Goal: Task Accomplishment & Management: Manage account settings

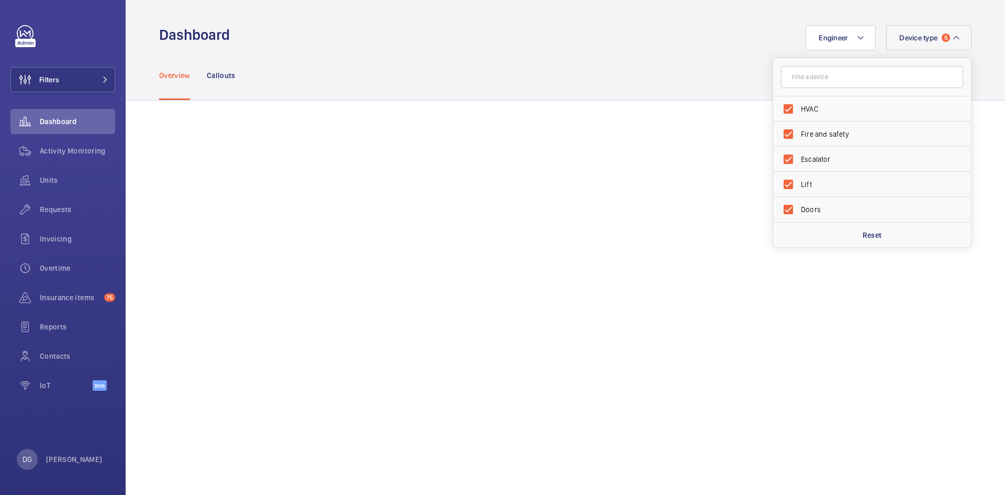
scroll to position [915, 0]
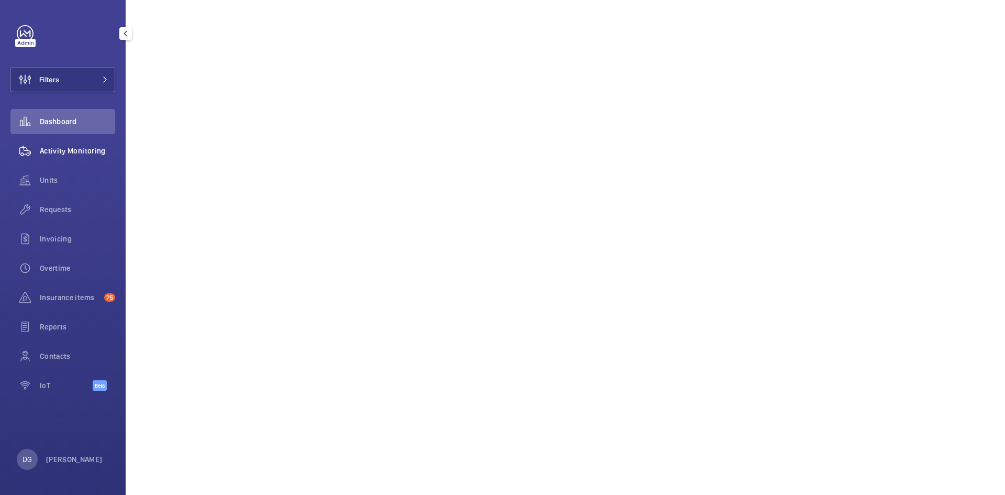
click at [72, 144] on div "Activity Monitoring" at bounding box center [62, 150] width 105 height 25
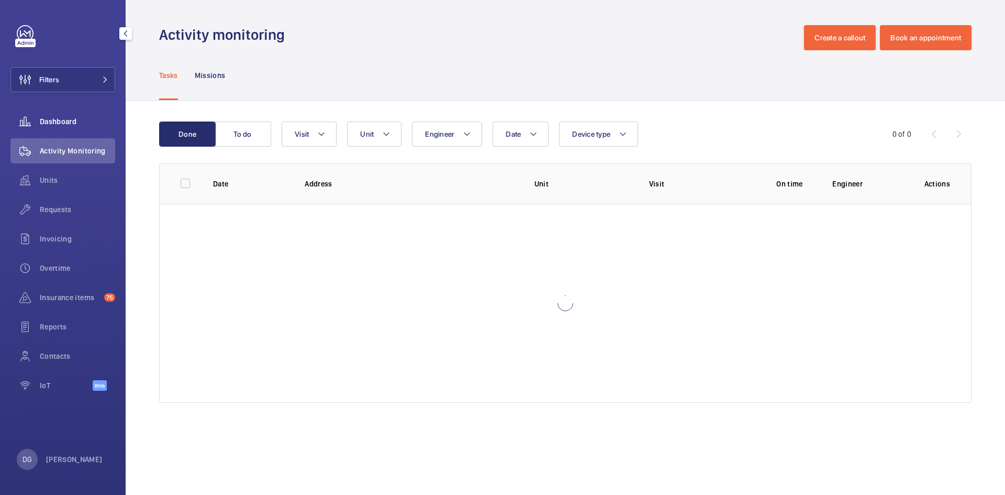
click at [79, 128] on div "Dashboard" at bounding box center [62, 121] width 105 height 25
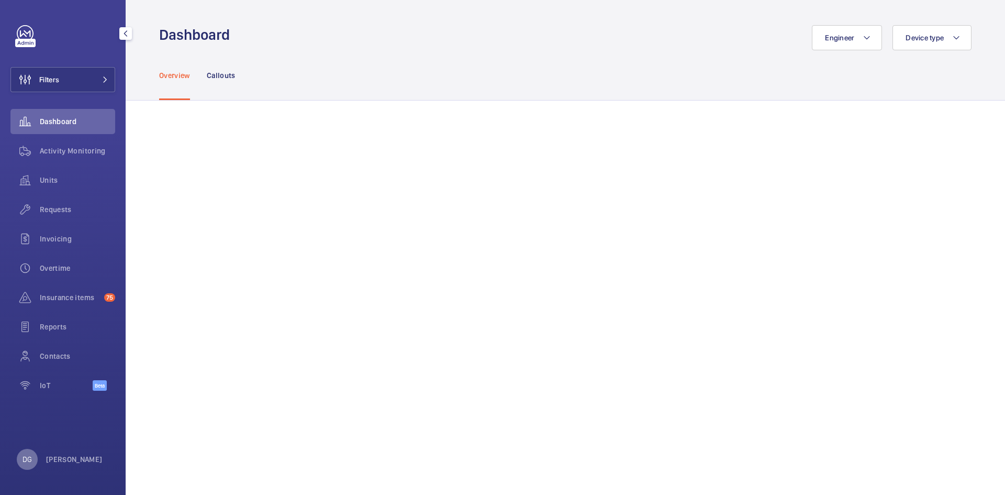
click at [21, 451] on div "DG" at bounding box center [27, 459] width 21 height 21
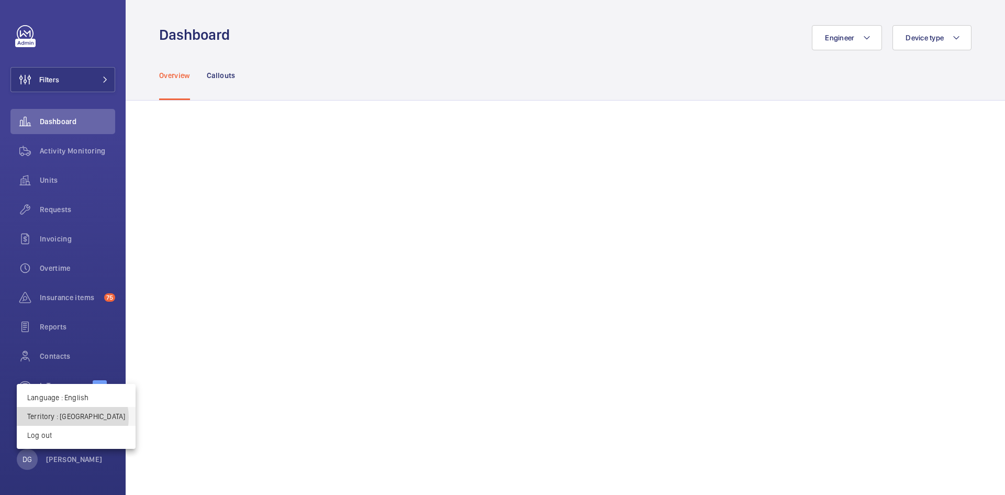
click at [72, 417] on p "Territory : France" at bounding box center [76, 416] width 98 height 10
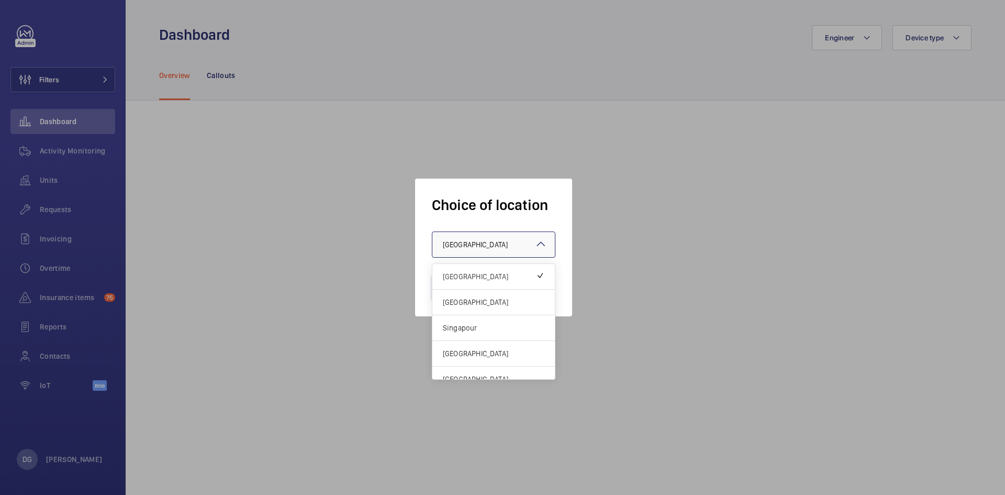
click at [549, 239] on div at bounding box center [493, 244] width 123 height 25
click at [534, 300] on span "[GEOGRAPHIC_DATA]" at bounding box center [494, 302] width 102 height 10
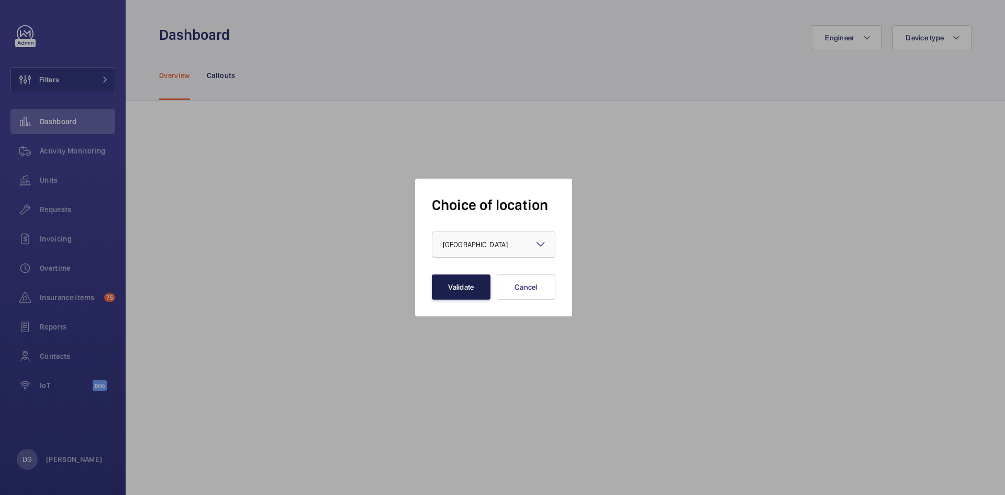
click at [459, 280] on button "Validate" at bounding box center [461, 286] width 59 height 25
